Goal: Navigation & Orientation: Find specific page/section

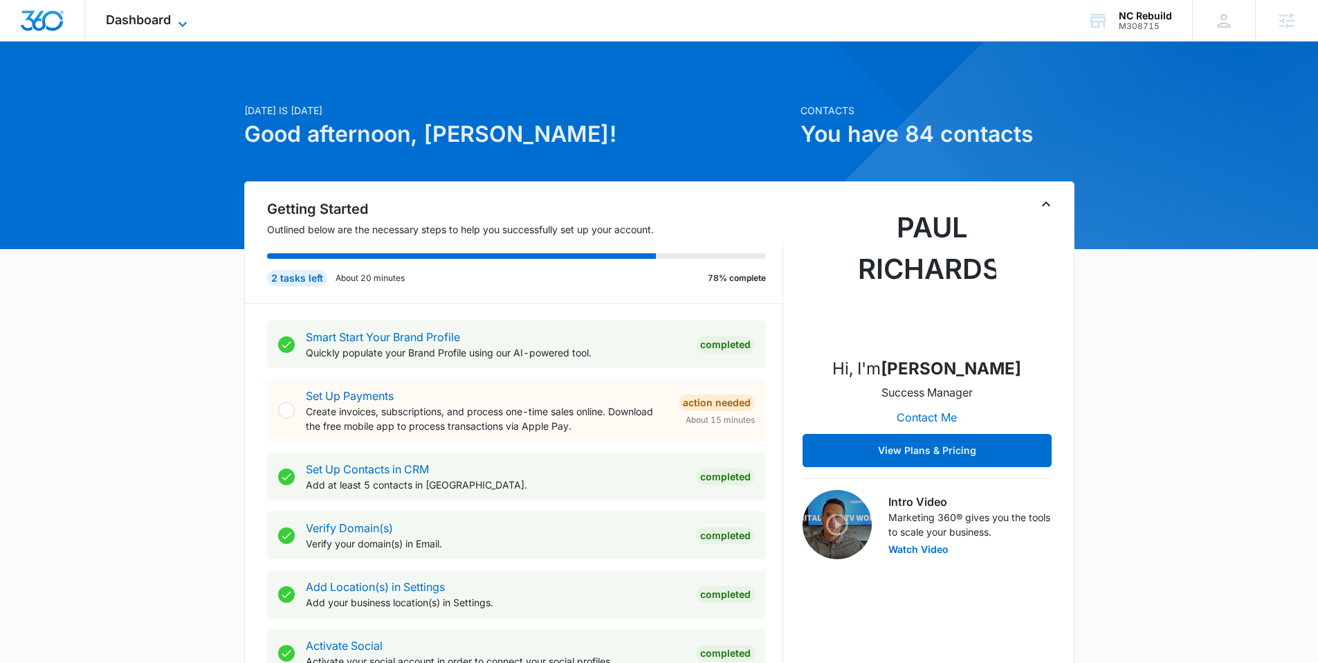
click at [137, 16] on span "Dashboard" at bounding box center [138, 19] width 65 height 15
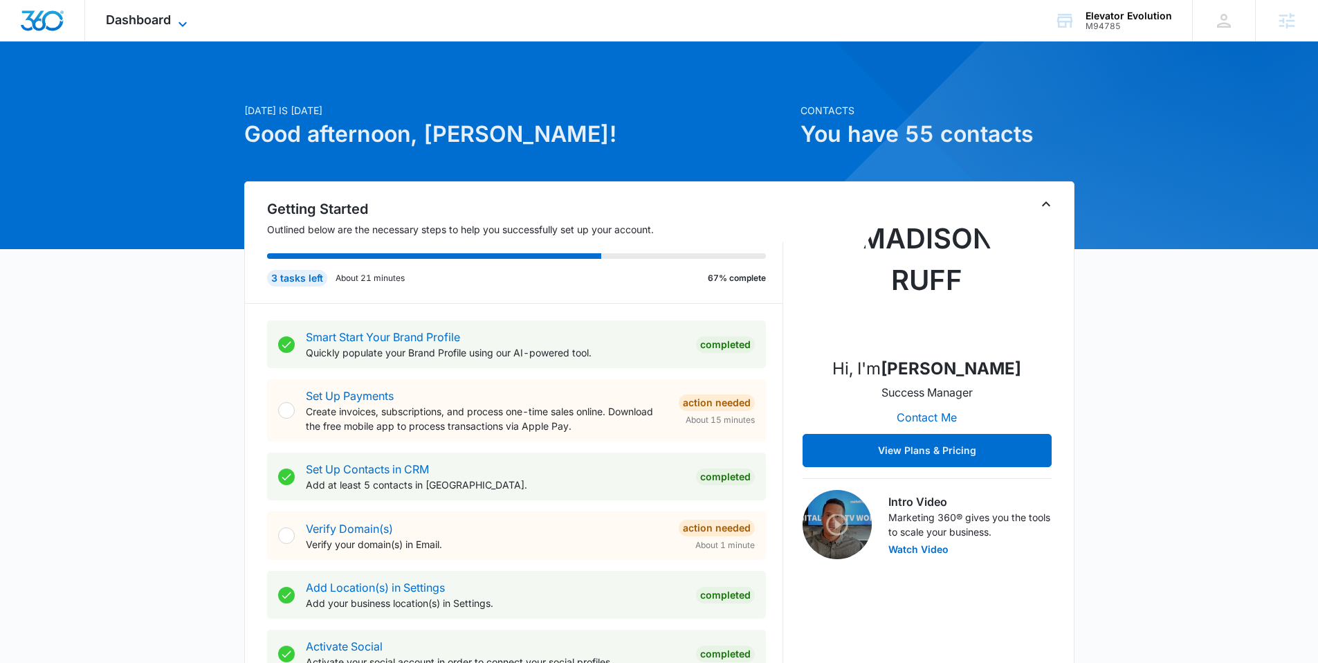
click at [151, 20] on span "Dashboard" at bounding box center [138, 19] width 65 height 15
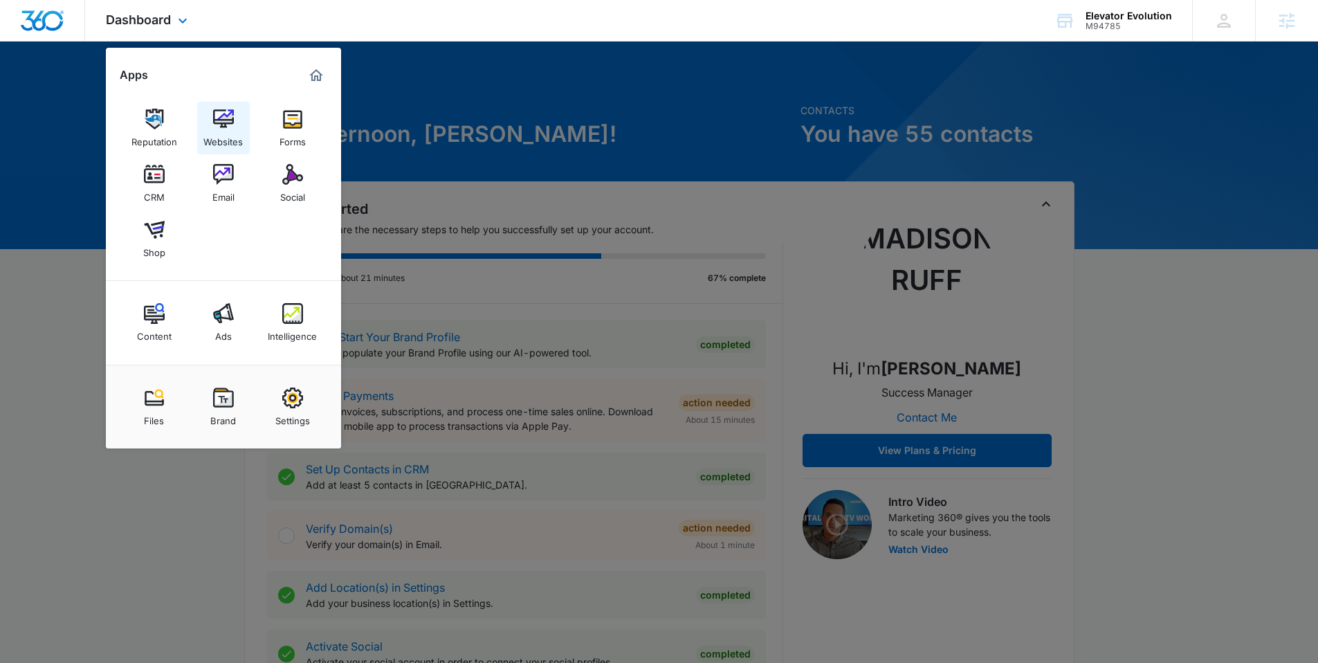
click at [235, 122] on link "Websites" at bounding box center [223, 128] width 53 height 53
